Goal: Task Accomplishment & Management: Manage account settings

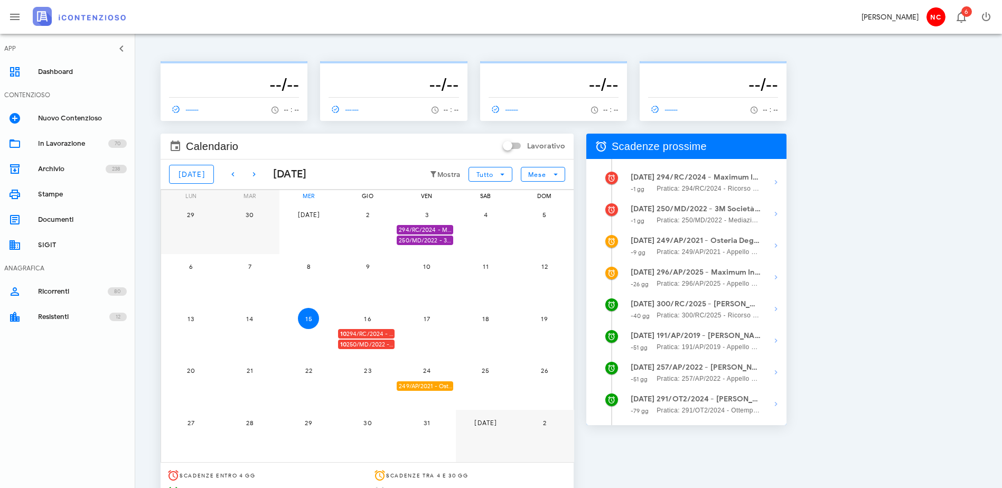
click at [394, 333] on span "10 294/RC/2024 - Maximum International Corp. S.r.l. Unipersonale - Presentarsi …" at bounding box center [367, 334] width 54 height 10
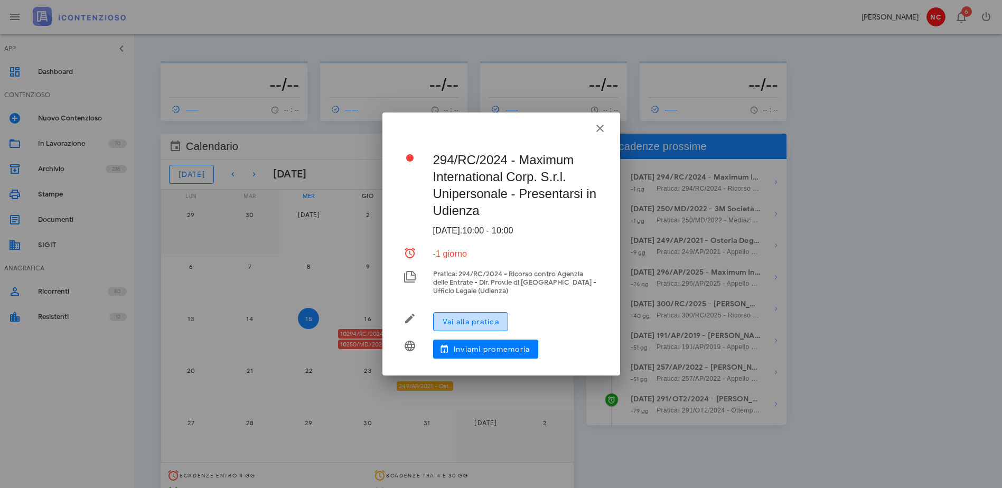
click at [462, 324] on span "Vai alla pratica" at bounding box center [470, 321] width 57 height 9
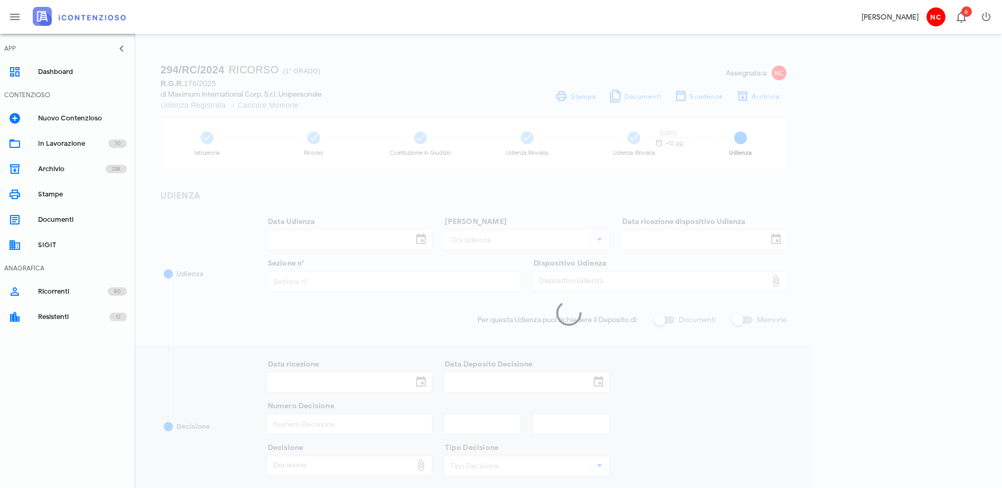
type input "16/10/2025"
type input "10:00"
type input "11/07/2025"
type input "6"
checkbox input "true"
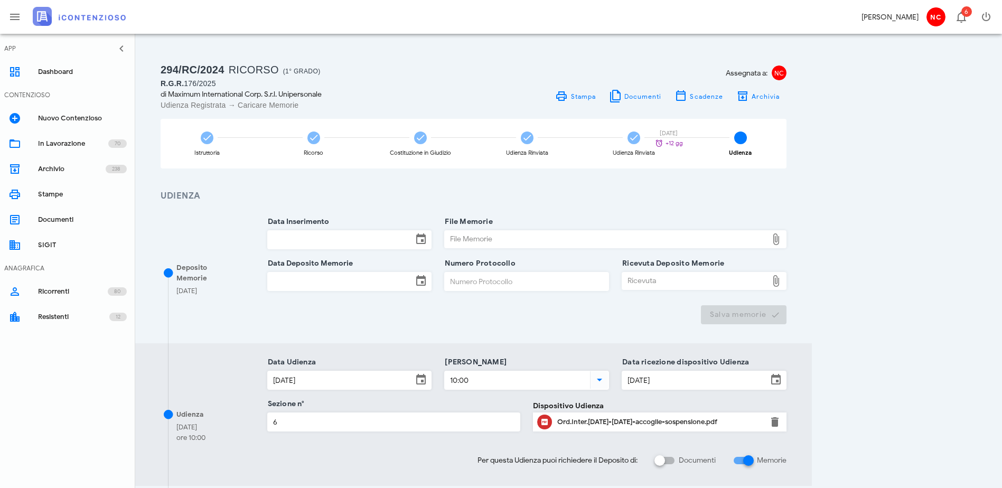
click at [695, 424] on div "Ord.Inter.1249-2025-accoglie-sospensione.pdf" at bounding box center [659, 422] width 205 height 8
click at [533, 143] on span at bounding box center [527, 137] width 13 height 13
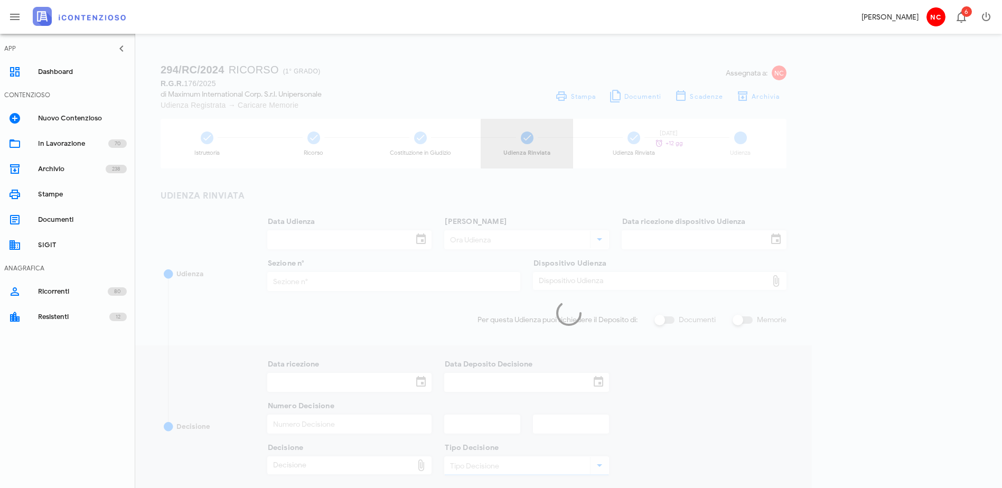
type input "15/05/2025"
type input "10:00"
type input "27/03/2025"
type input "6"
checkbox input "true"
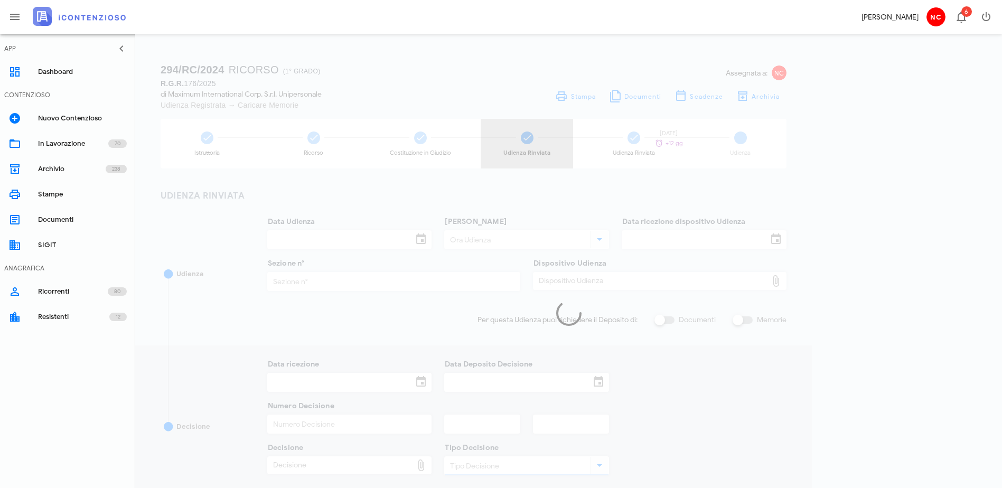
type input "16/05/2025"
type input "864"
type input "2025"
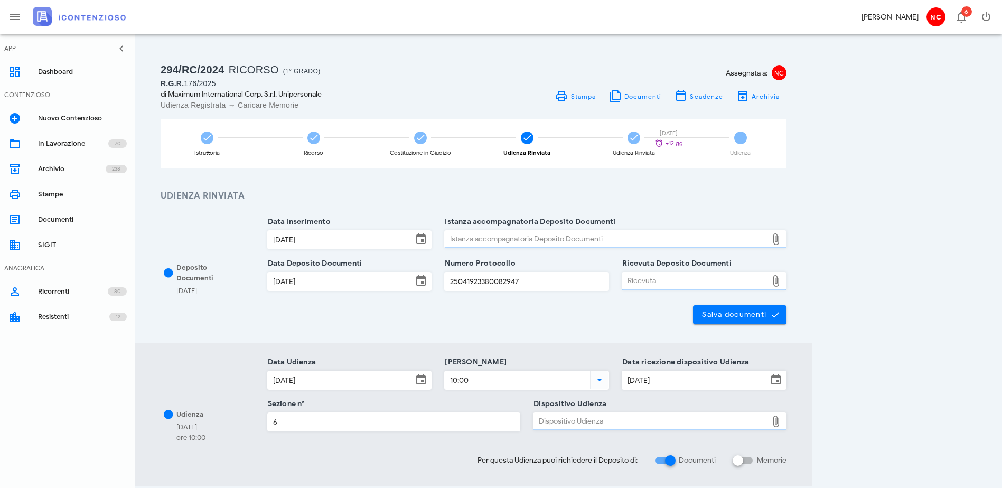
type input "Ordinanza di rinvio udienza"
type input "Udienza Rinviata"
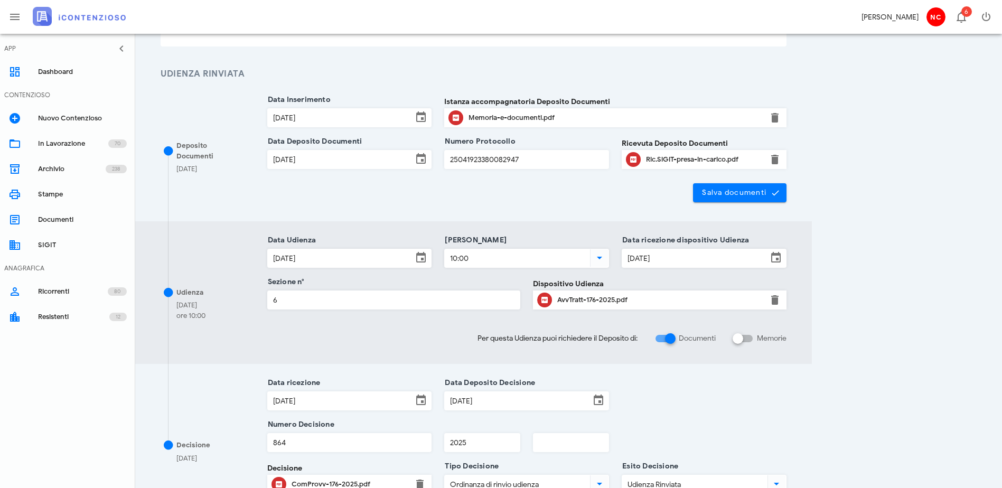
scroll to position [158, 0]
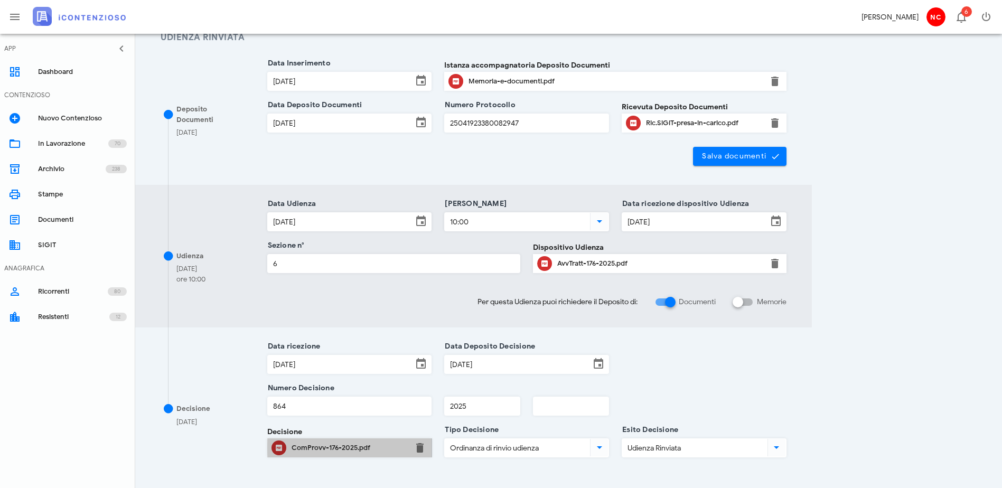
click at [383, 452] on div "ComProvv-176-2025.pdf" at bounding box center [349, 448] width 116 height 8
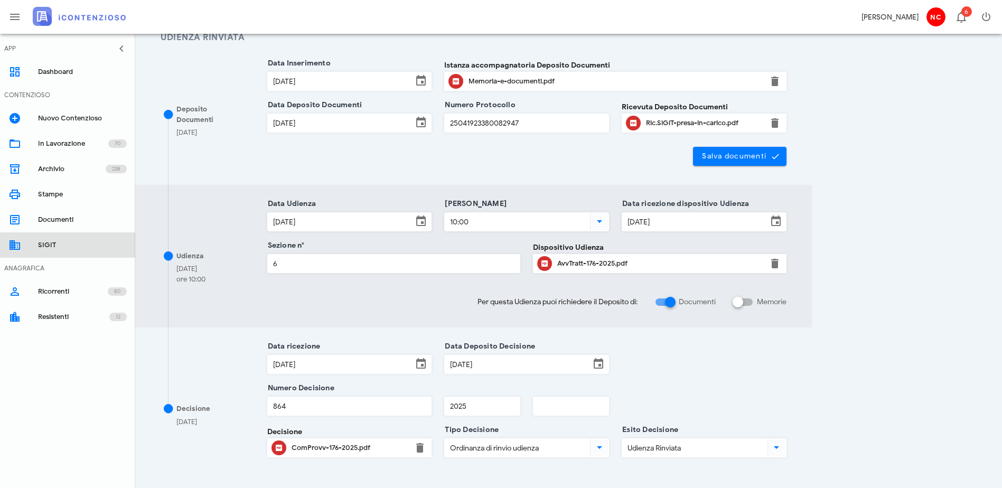
click at [46, 248] on div "SIGIT" at bounding box center [82, 245] width 89 height 8
